Goal: Information Seeking & Learning: Learn about a topic

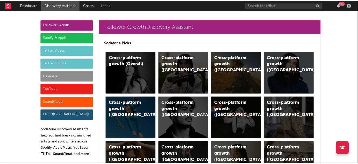
scroll to position [517, 0]
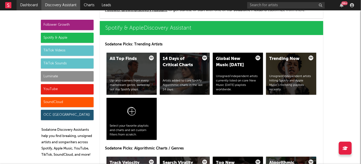
click at [26, 4] on link "Dashboard" at bounding box center [29, 5] width 25 height 10
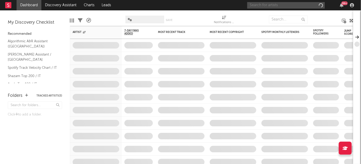
click at [261, 5] on input "text" at bounding box center [287, 5] width 78 height 6
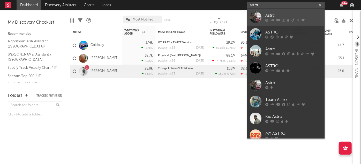
type input "astro"
click at [266, 16] on div "Astro" at bounding box center [294, 15] width 57 height 6
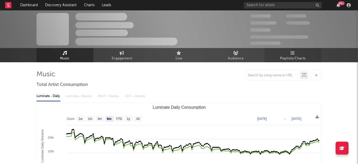
click at [292, 61] on span "Playlists/Charts" at bounding box center [293, 58] width 26 height 6
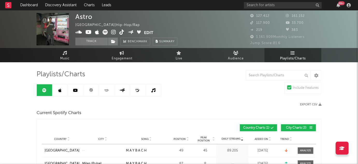
click at [61, 89] on icon at bounding box center [60, 90] width 3 height 4
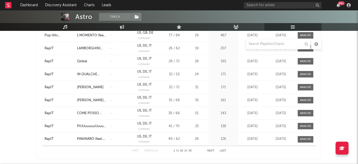
scroll to position [198, 0]
